Goal: Check status

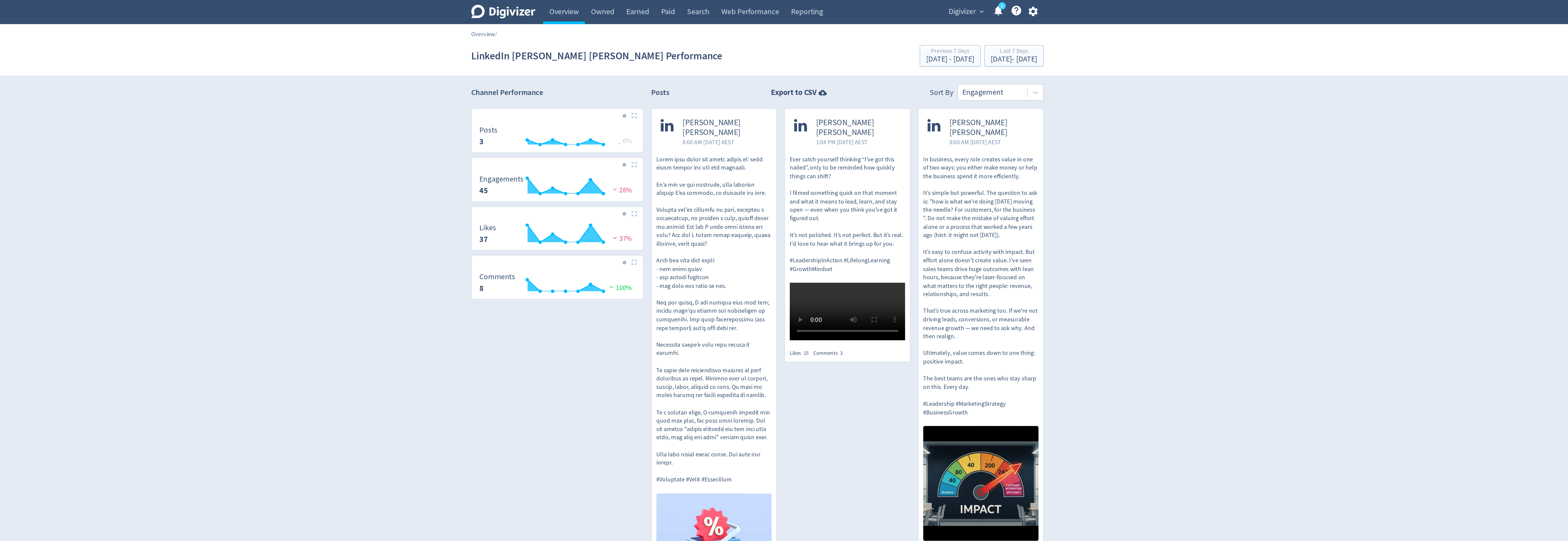
click at [614, 19] on link "Overview" at bounding box center [611, 21] width 15 height 5
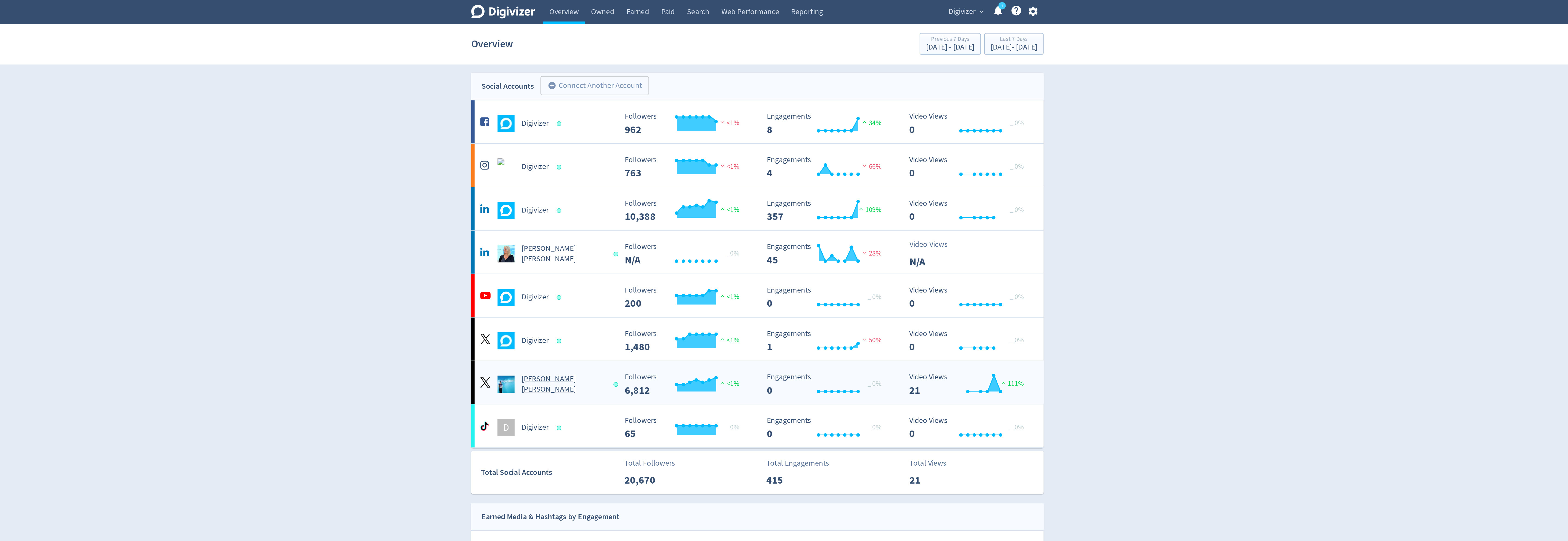
click at [646, 251] on Russo-platform3 "[PERSON_NAME] [PERSON_NAME] Created with Highcharts 10.3.3 Followers 6,812 <1% …" at bounding box center [784, 242] width 362 height 27
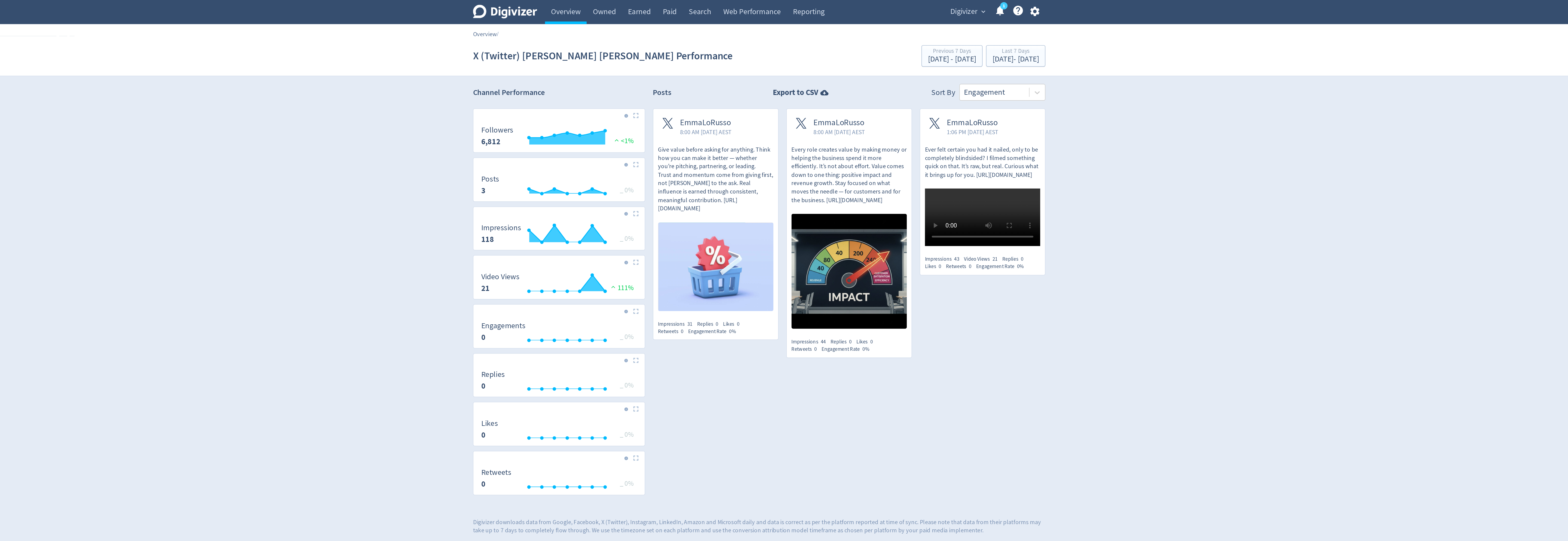
click at [605, 22] on link "Overview" at bounding box center [611, 21] width 15 height 5
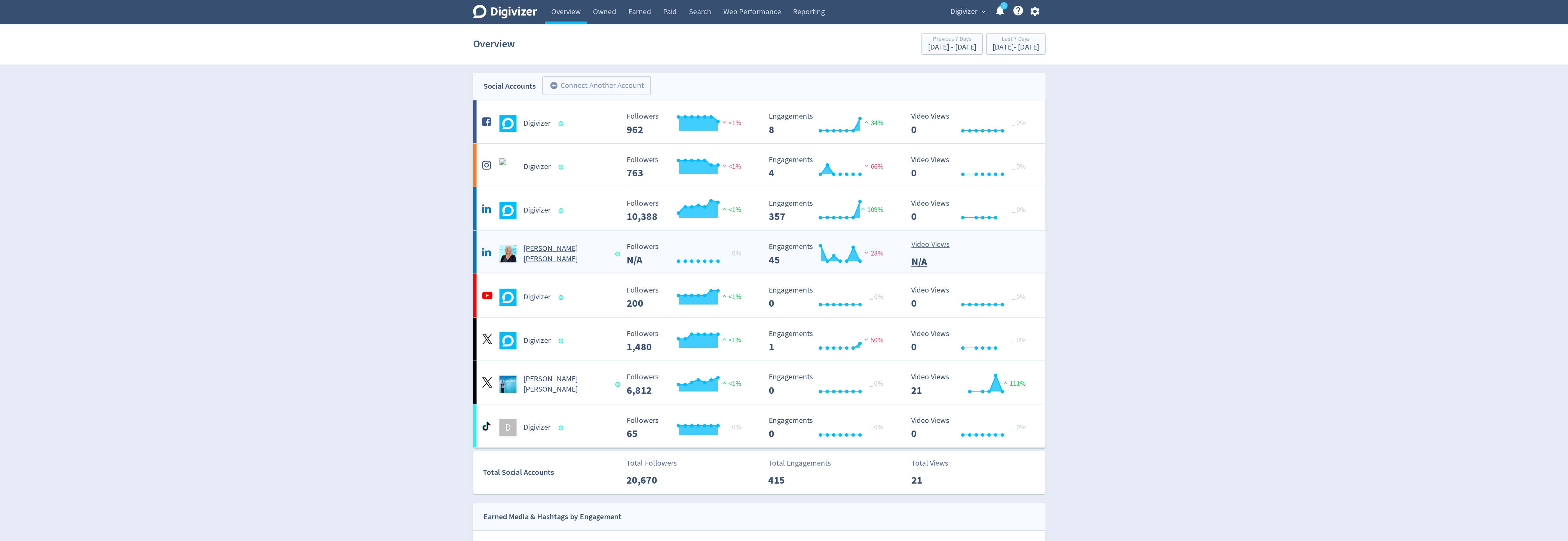
click at [652, 160] on h5 "[PERSON_NAME] [PERSON_NAME]" at bounding box center [661, 160] width 53 height 13
